Goal: Task Accomplishment & Management: Complete application form

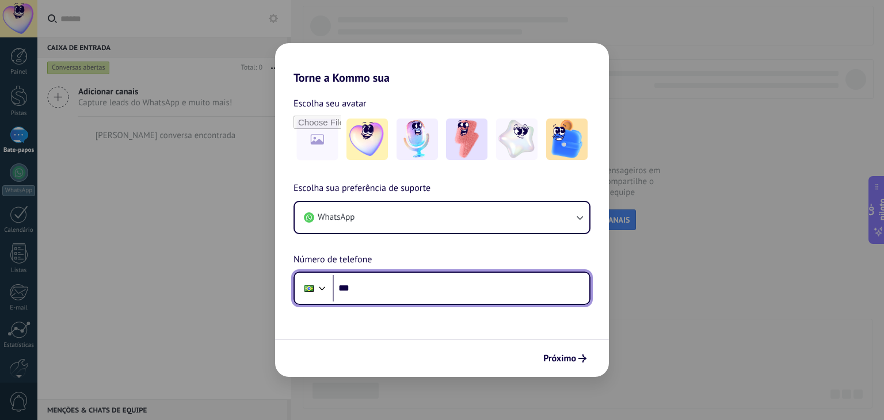
click at [443, 296] on input "***" at bounding box center [460, 288] width 257 height 26
type input "**********"
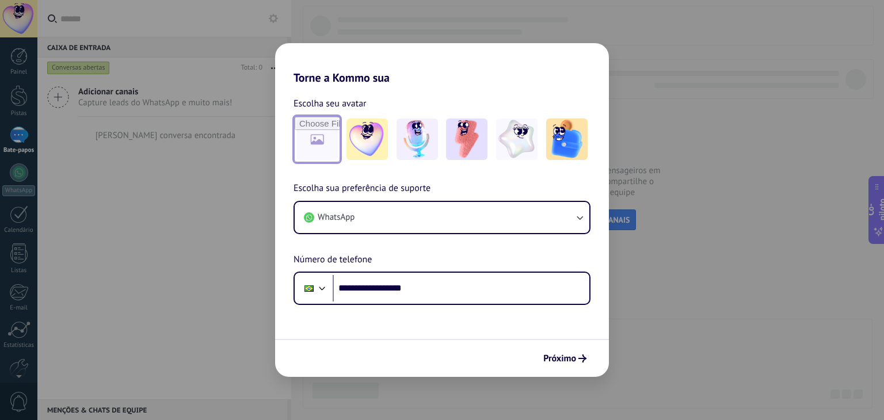
click at [328, 148] on input "file" at bounding box center [317, 139] width 45 height 45
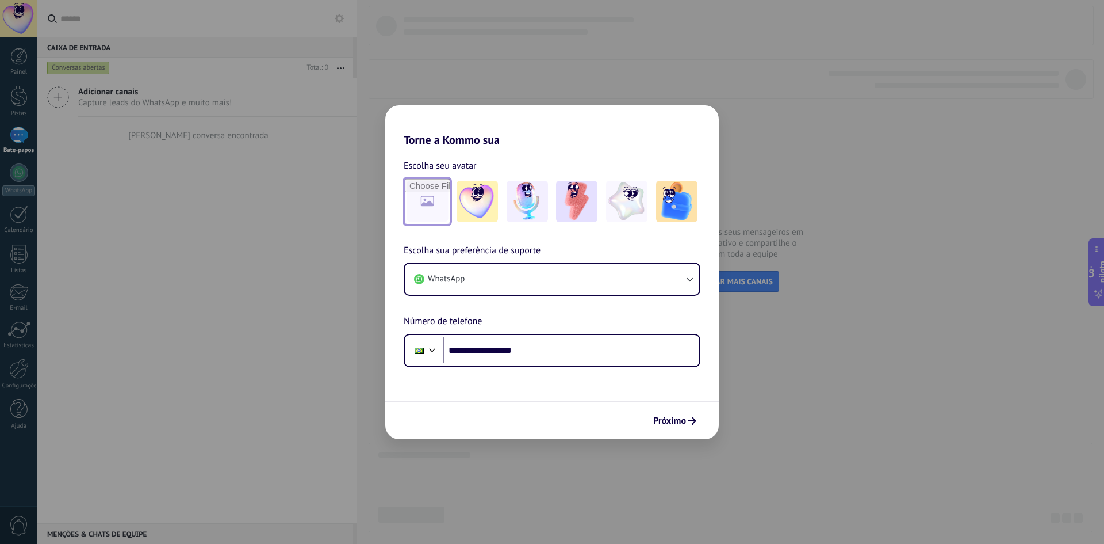
click at [436, 204] on input "file" at bounding box center [427, 201] width 45 height 45
type input "**********"
click at [685, 419] on font "Próximo" at bounding box center [669, 421] width 33 height 12
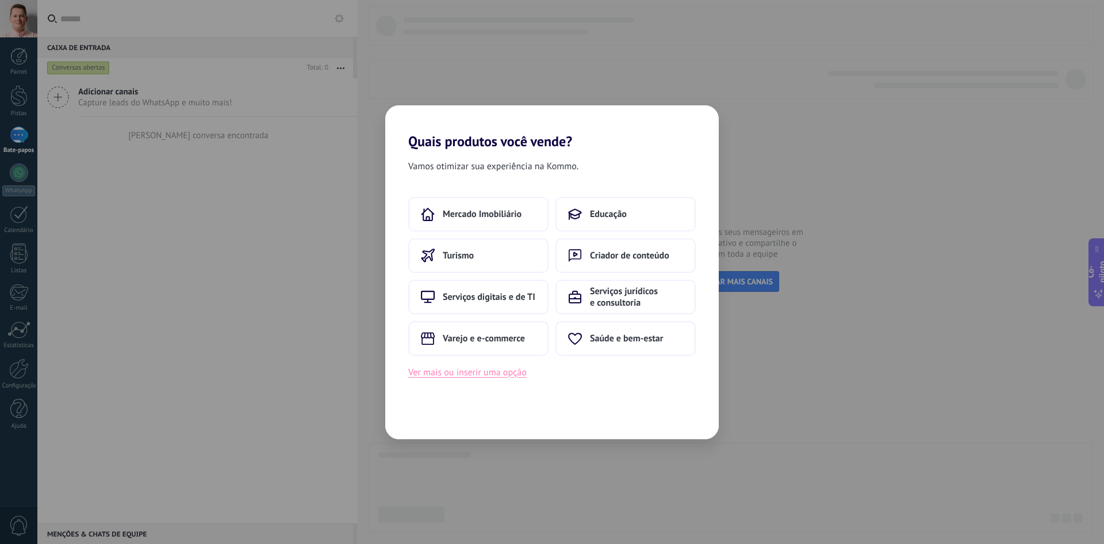
click at [502, 374] on font "Ver mais ou inserir uma opção" at bounding box center [467, 372] width 118 height 12
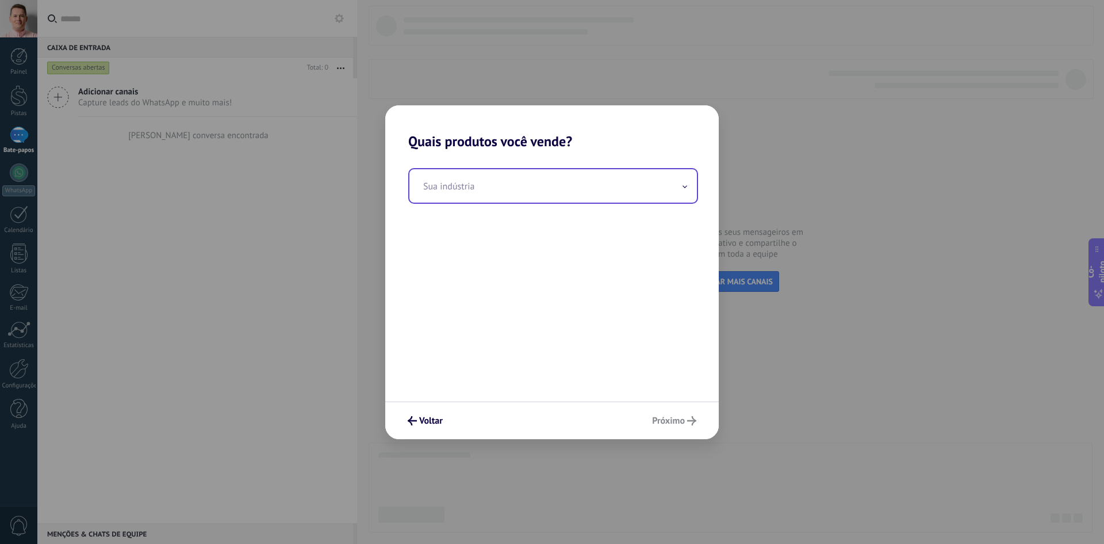
click at [487, 193] on input "text" at bounding box center [554, 185] width 288 height 33
type input "*"
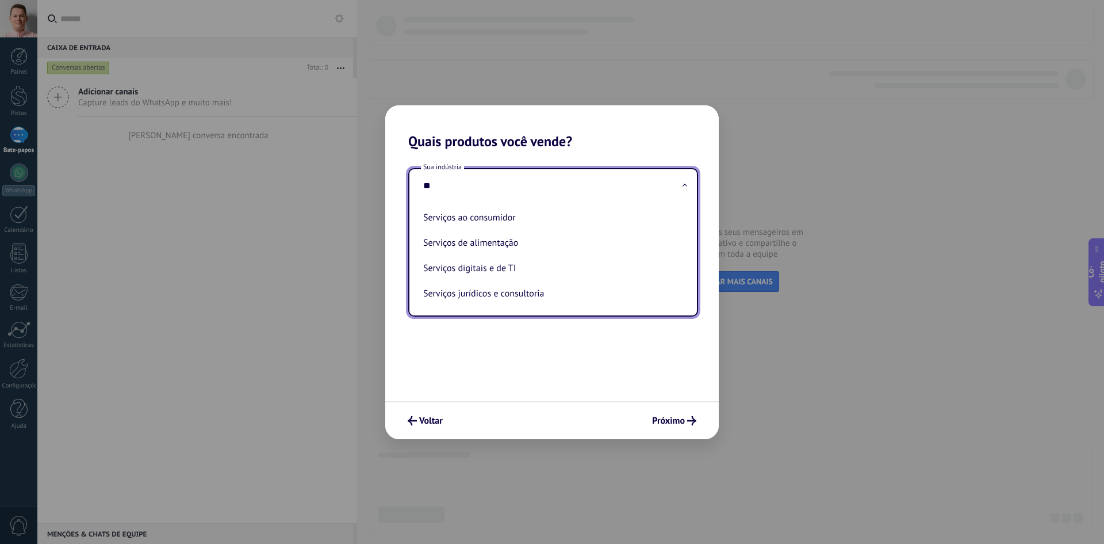
type input "*"
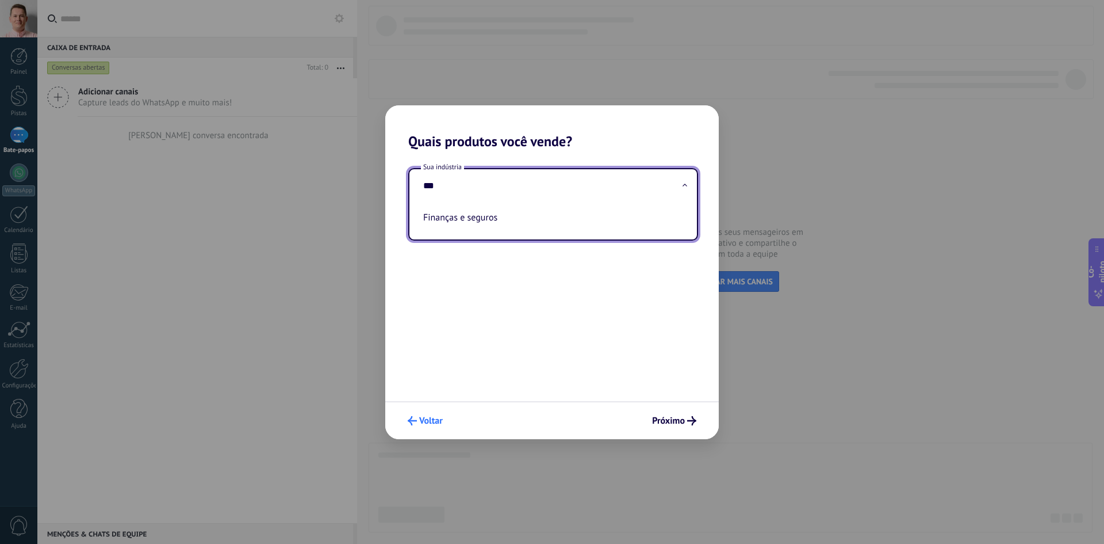
type input "***"
click at [433, 419] on font "Voltar" at bounding box center [431, 421] width 24 height 12
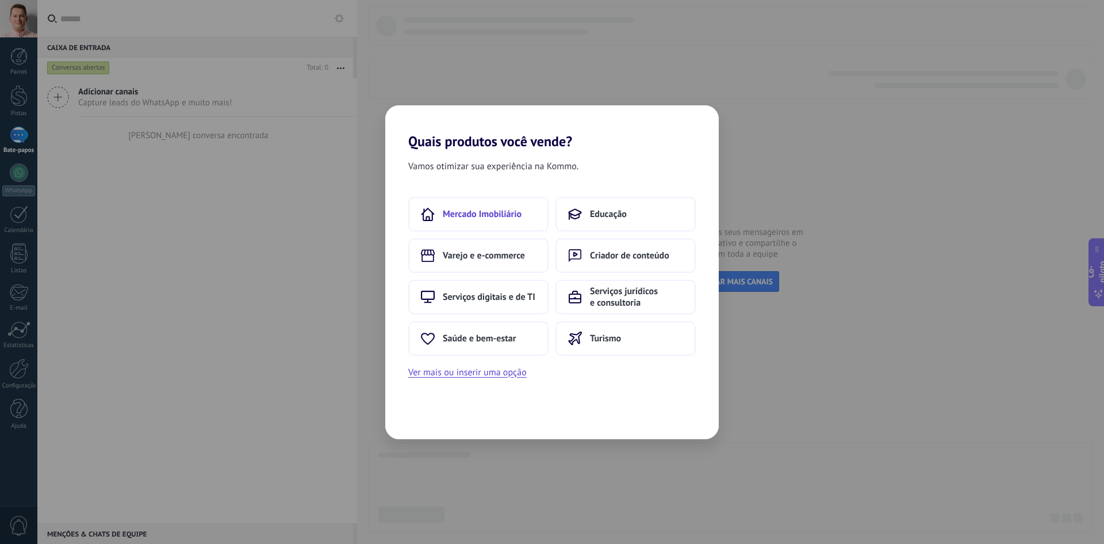
click at [473, 221] on button "Mercado Imobiliário" at bounding box center [478, 214] width 140 height 35
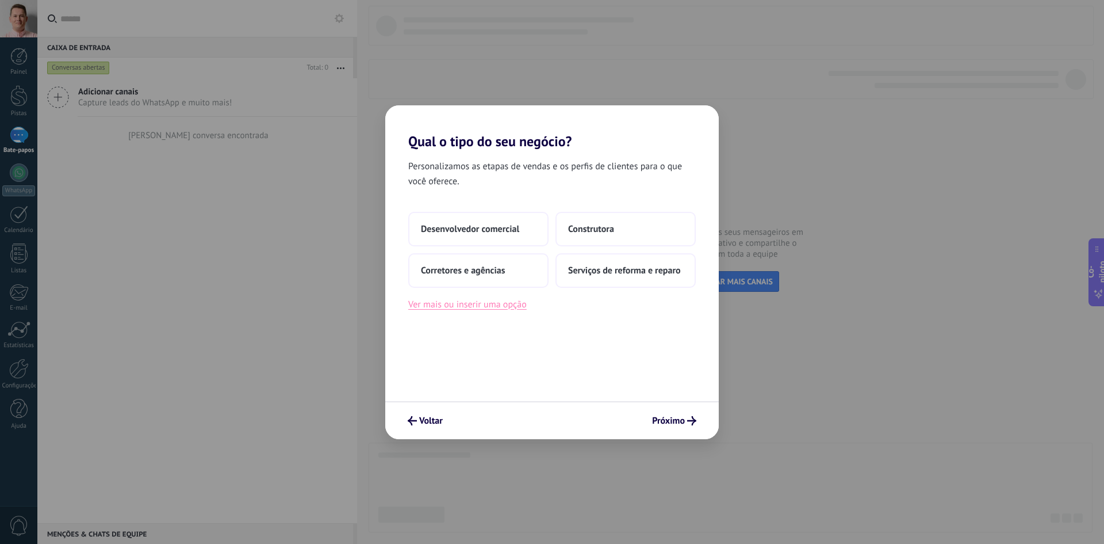
click at [515, 311] on button "Ver mais ou inserir uma opção" at bounding box center [467, 304] width 118 height 15
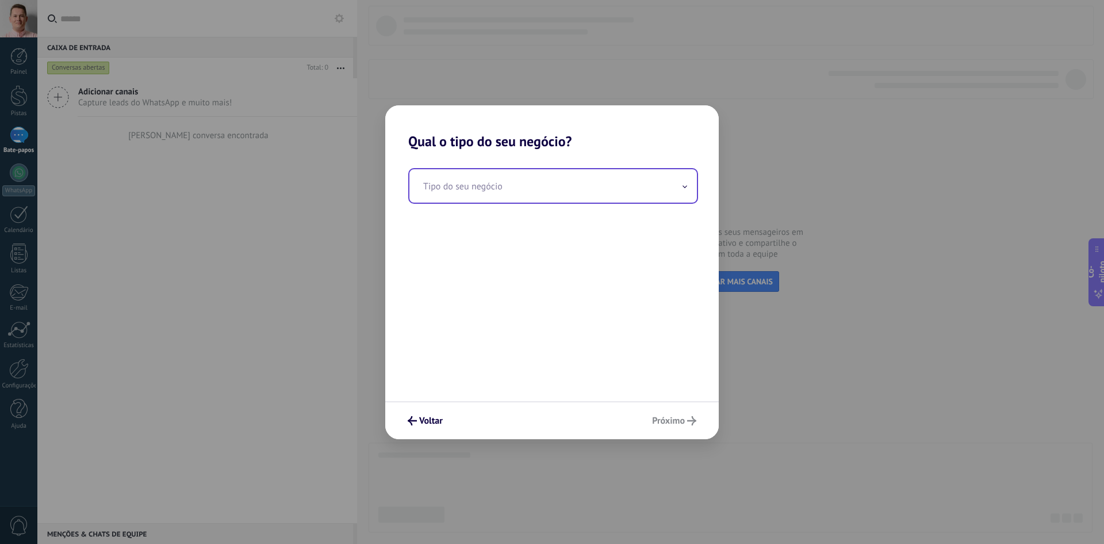
click at [518, 190] on input "text" at bounding box center [554, 185] width 288 height 33
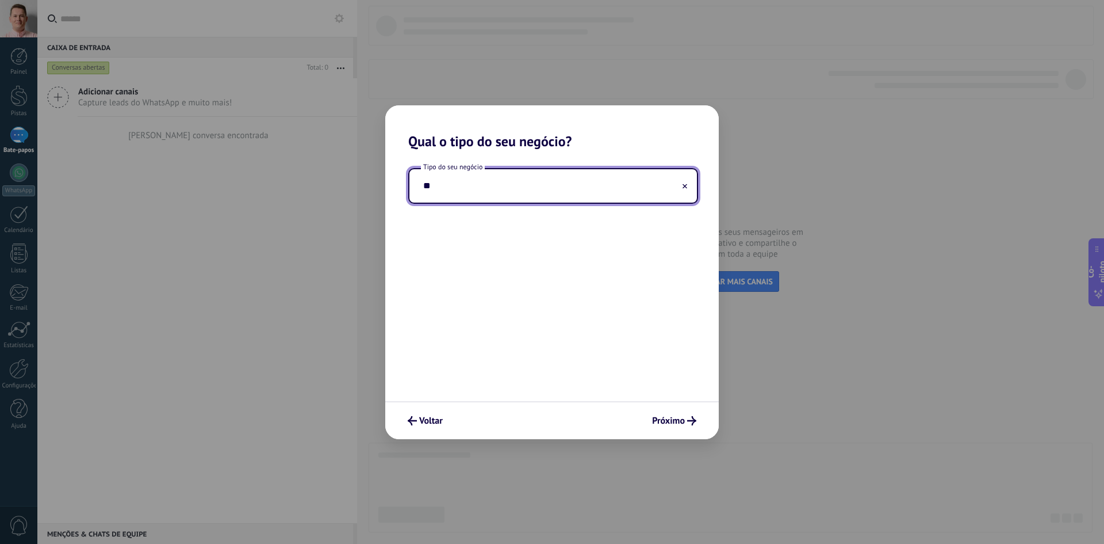
type input "*"
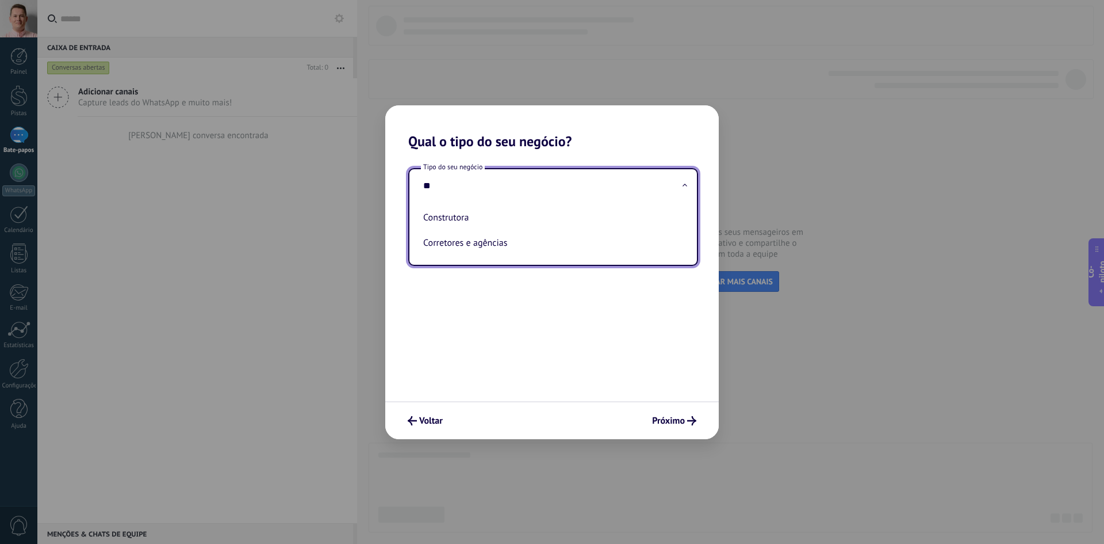
type input "*"
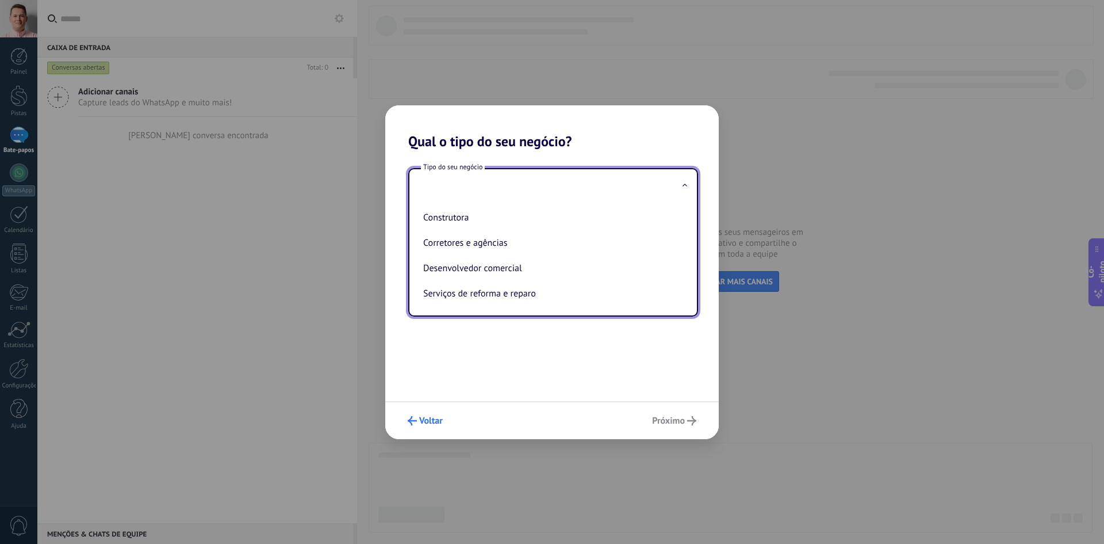
click at [435, 419] on font "Voltar" at bounding box center [431, 421] width 24 height 12
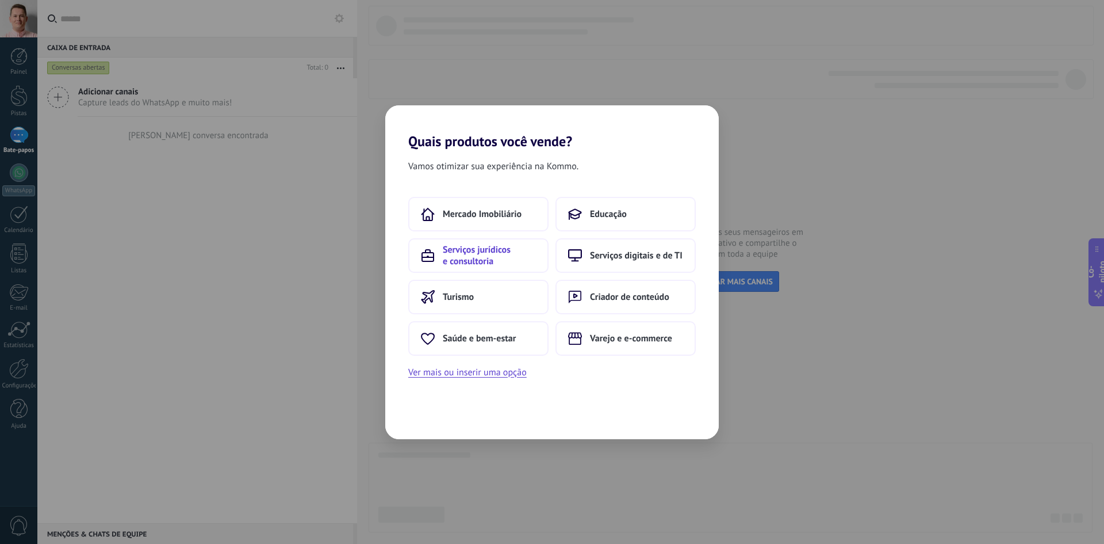
click at [497, 260] on span "Serviços jurídicos e consultoria" at bounding box center [489, 255] width 93 height 23
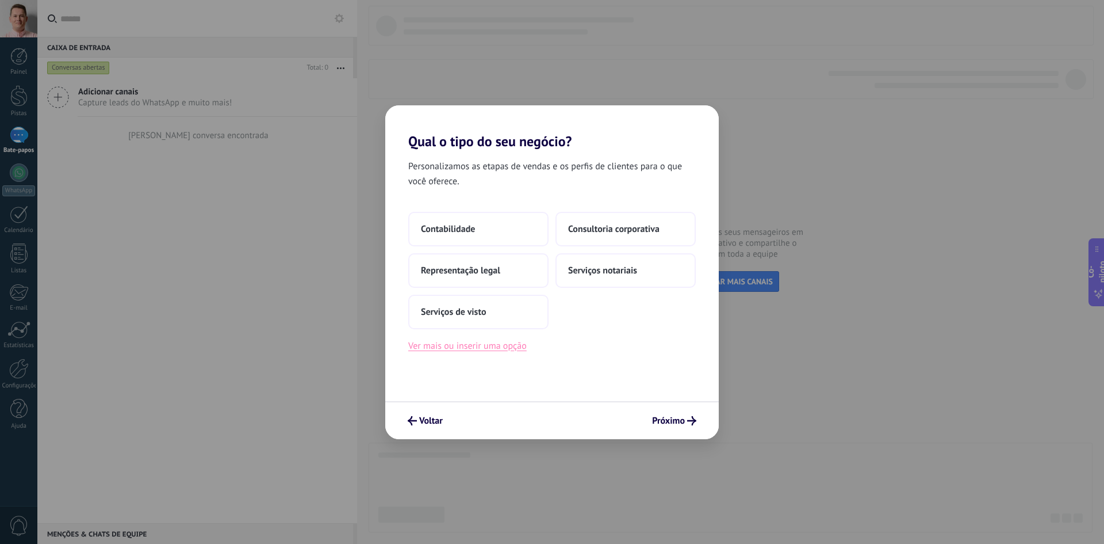
click at [499, 344] on font "Ver mais ou inserir uma opção" at bounding box center [467, 346] width 118 height 12
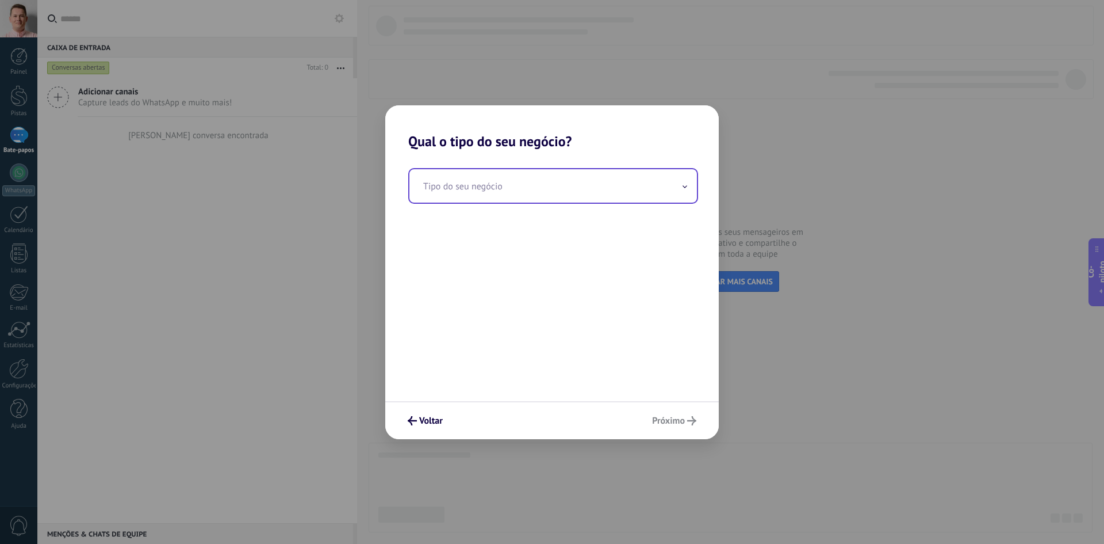
click at [499, 194] on input "text" at bounding box center [554, 185] width 288 height 33
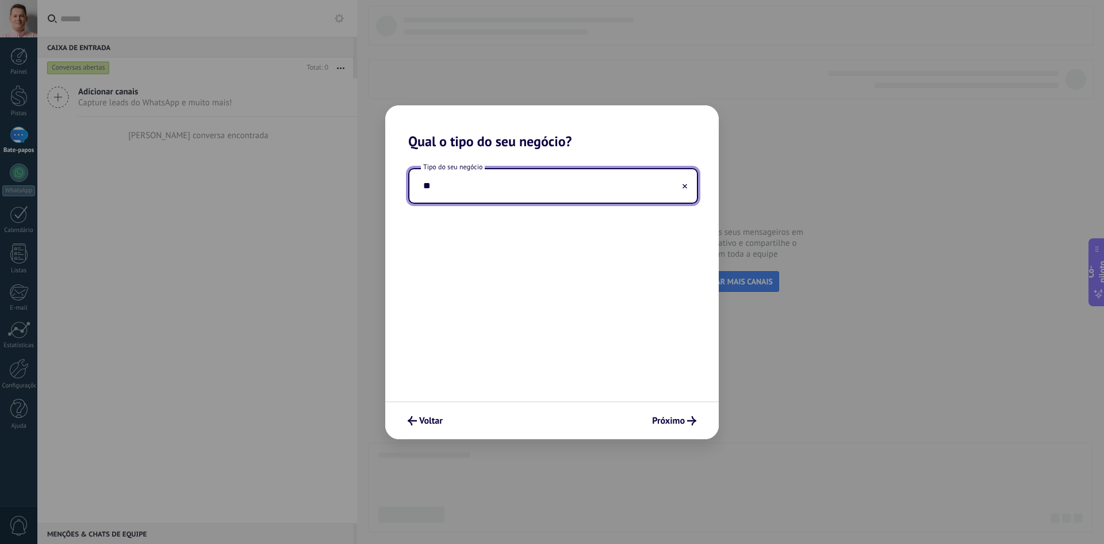
type input "*"
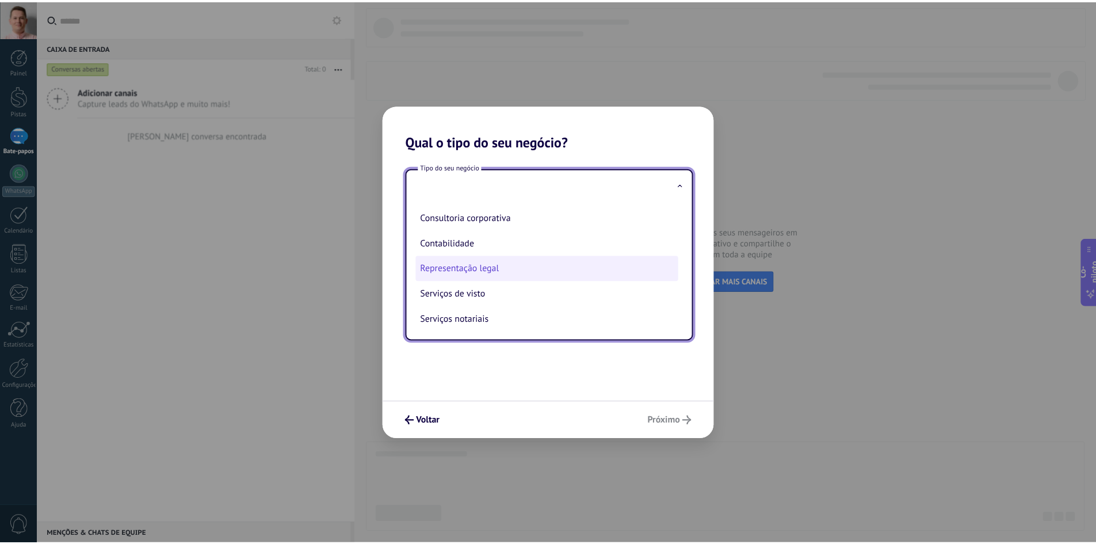
scroll to position [1, 0]
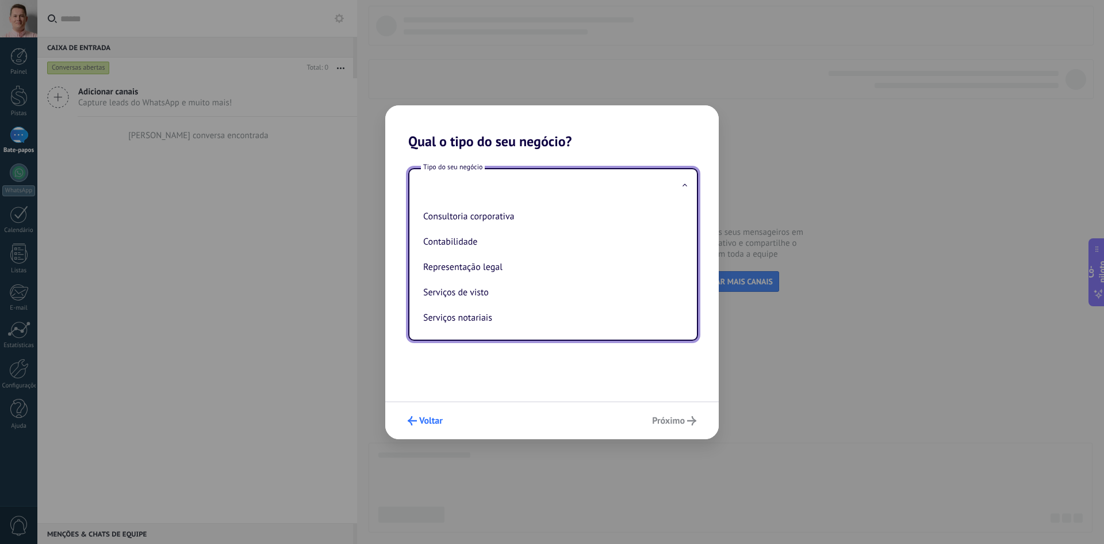
click at [426, 416] on font "Voltar" at bounding box center [431, 421] width 24 height 12
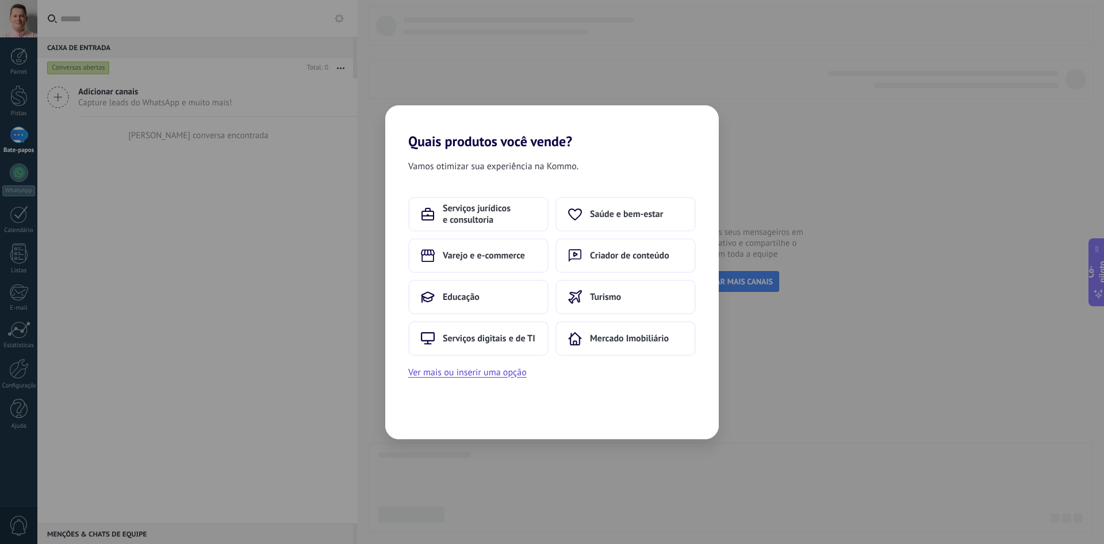
click at [611, 394] on div "Vamos otimizar sua experiência na Kommo. Serviços jurídicos e consultoria Saúde…" at bounding box center [552, 294] width 334 height 289
click at [634, 343] on font "Mercado Imobiliário" at bounding box center [629, 338] width 79 height 12
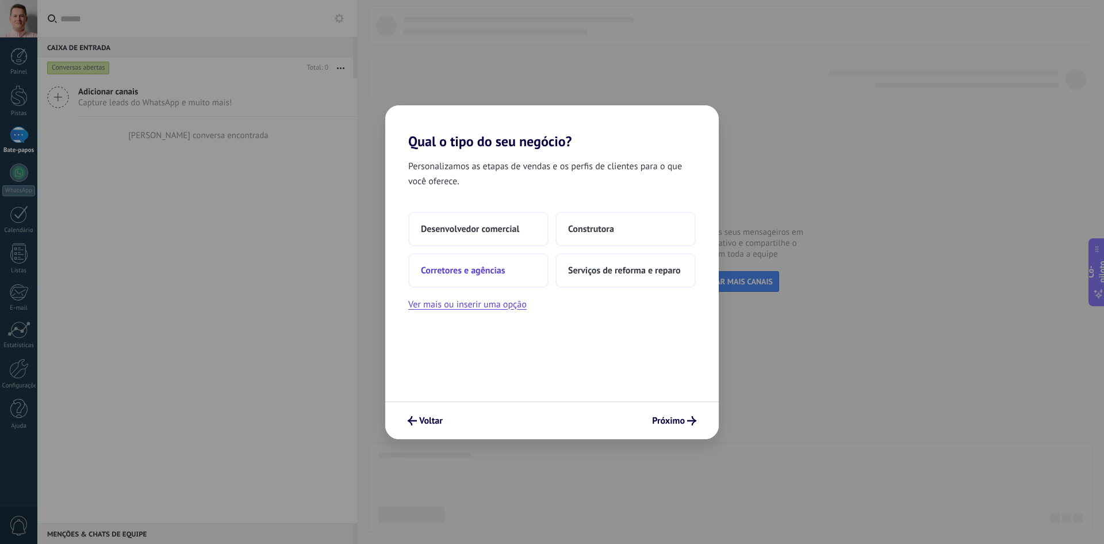
click at [484, 272] on font "Corretores e agências" at bounding box center [463, 271] width 84 height 12
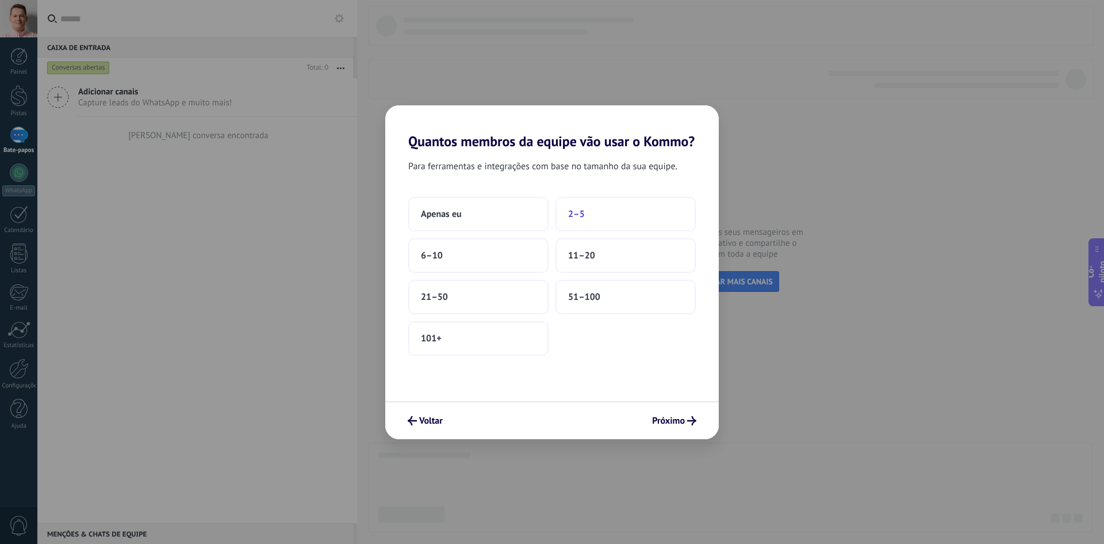
click at [564, 224] on button "2–5" at bounding box center [626, 214] width 140 height 35
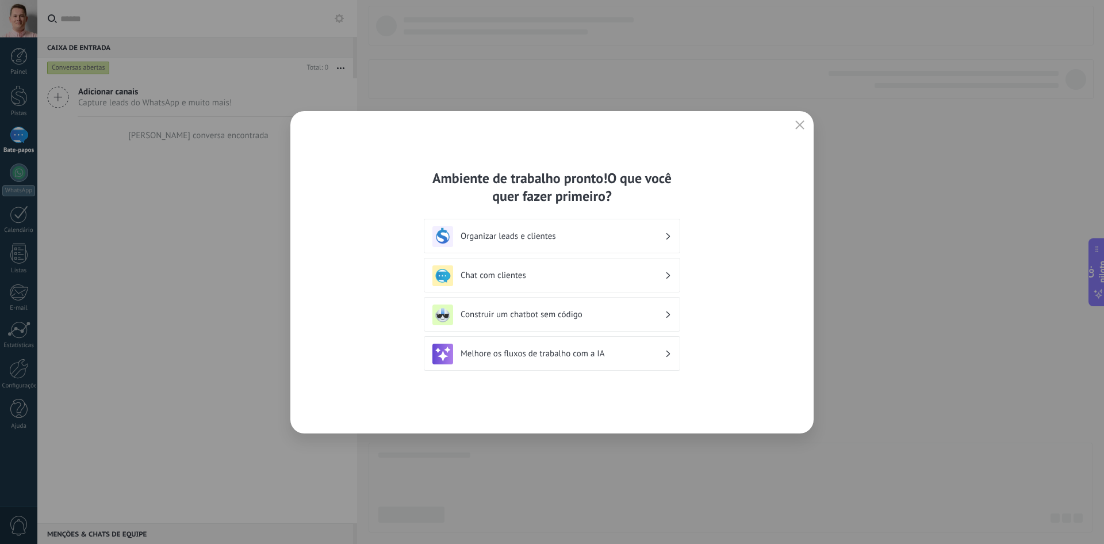
click at [553, 242] on div "Organizar leads e clientes" at bounding box center [552, 236] width 239 height 21
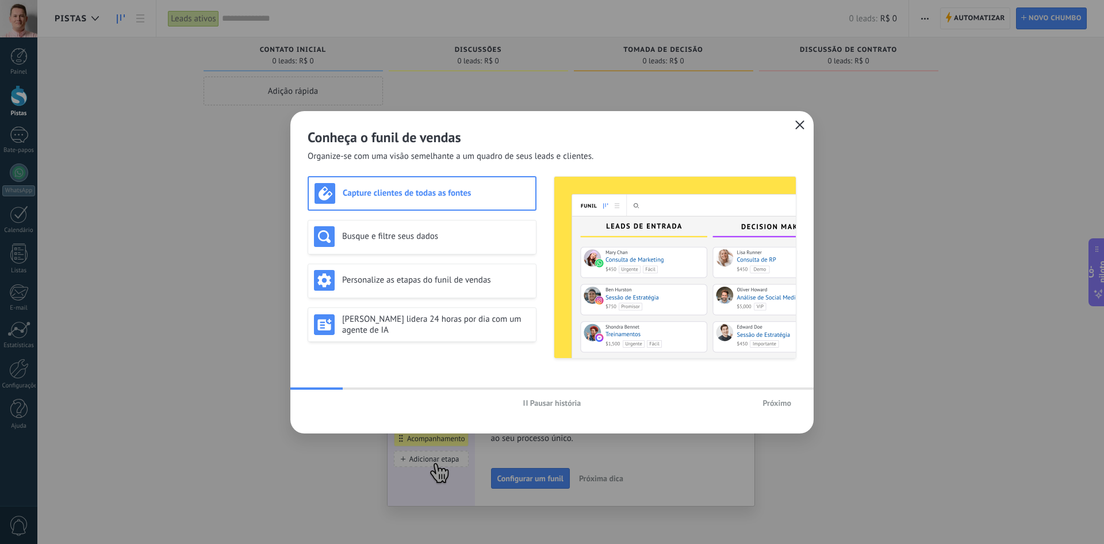
click at [800, 126] on icon "button" at bounding box center [800, 124] width 9 height 9
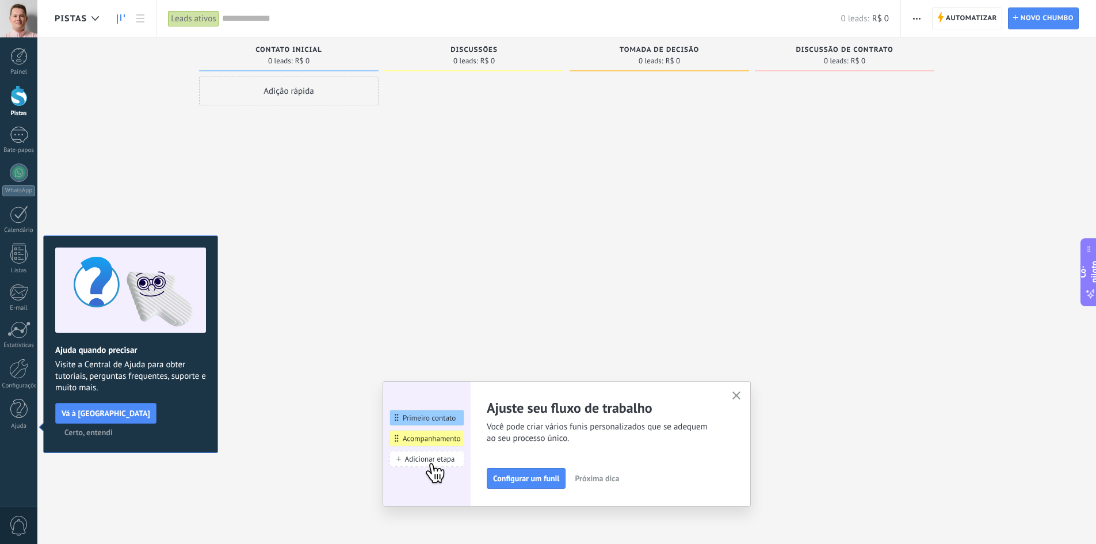
click at [741, 396] on icon "button" at bounding box center [736, 395] width 9 height 9
